Goal: Check status: Check status

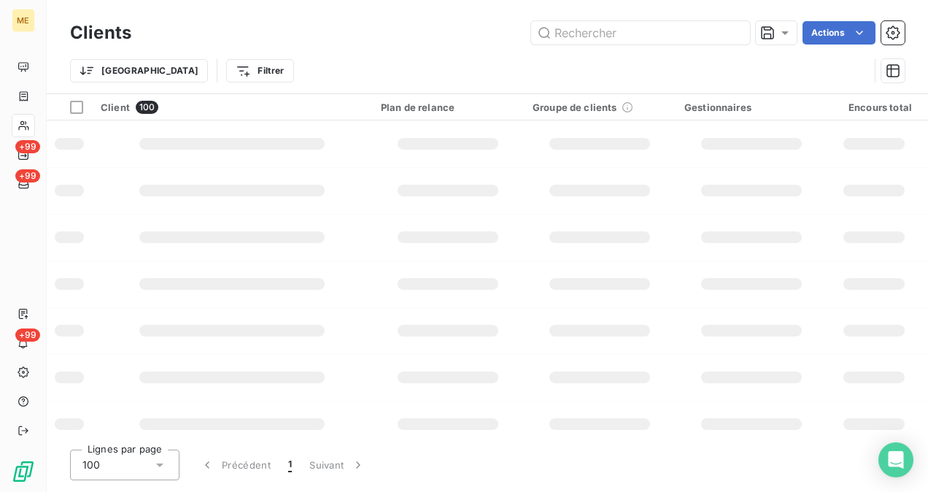
click at [611, 21] on input "text" at bounding box center [640, 32] width 219 height 23
click at [604, 36] on input "text" at bounding box center [640, 32] width 219 height 23
click at [560, 25] on input "text" at bounding box center [640, 32] width 219 height 23
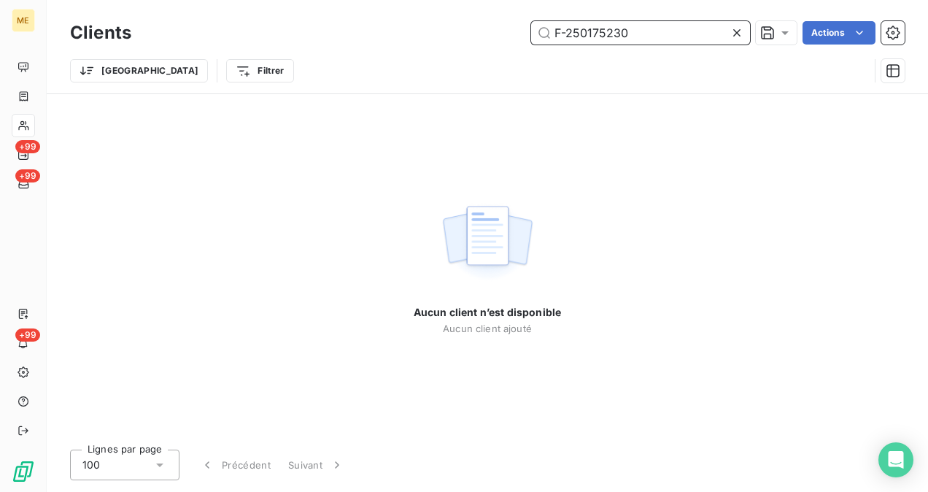
click at [627, 25] on input "F-250175230" at bounding box center [640, 32] width 219 height 23
paste input "METFRA000015538"
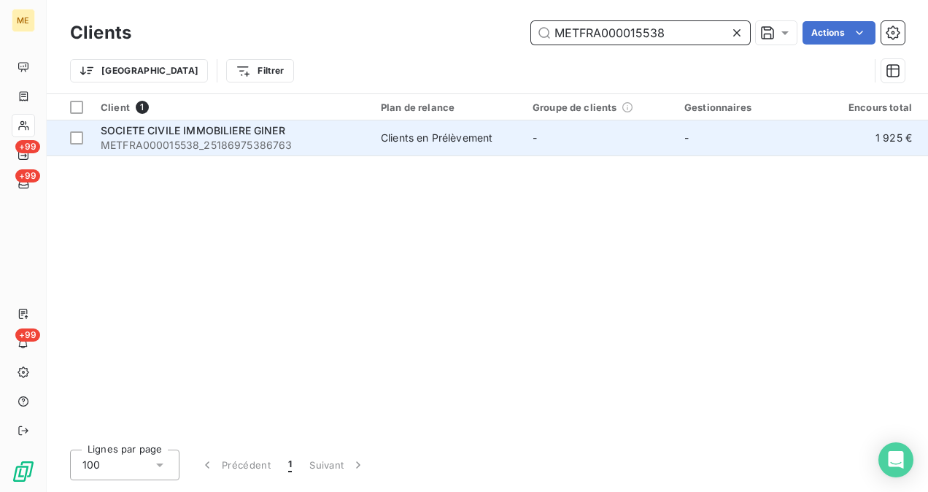
type input "METFRA000015538"
click at [229, 148] on span "METFRA000015538_25186975386763" at bounding box center [232, 145] width 263 height 15
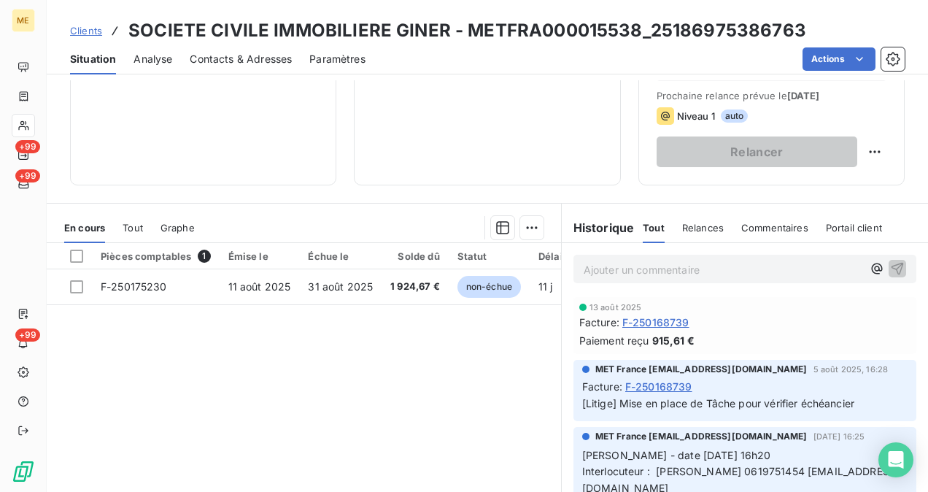
scroll to position [183, 0]
